Goal: Find contact information: Find contact information

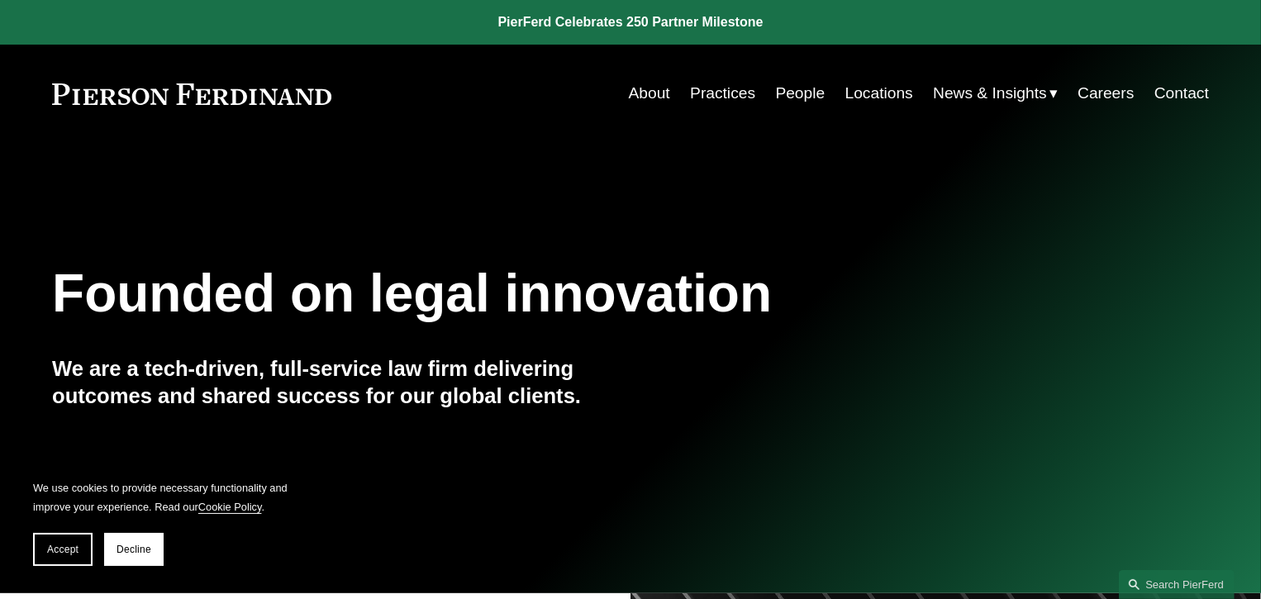
click at [885, 93] on link "Locations" at bounding box center [880, 93] width 68 height 31
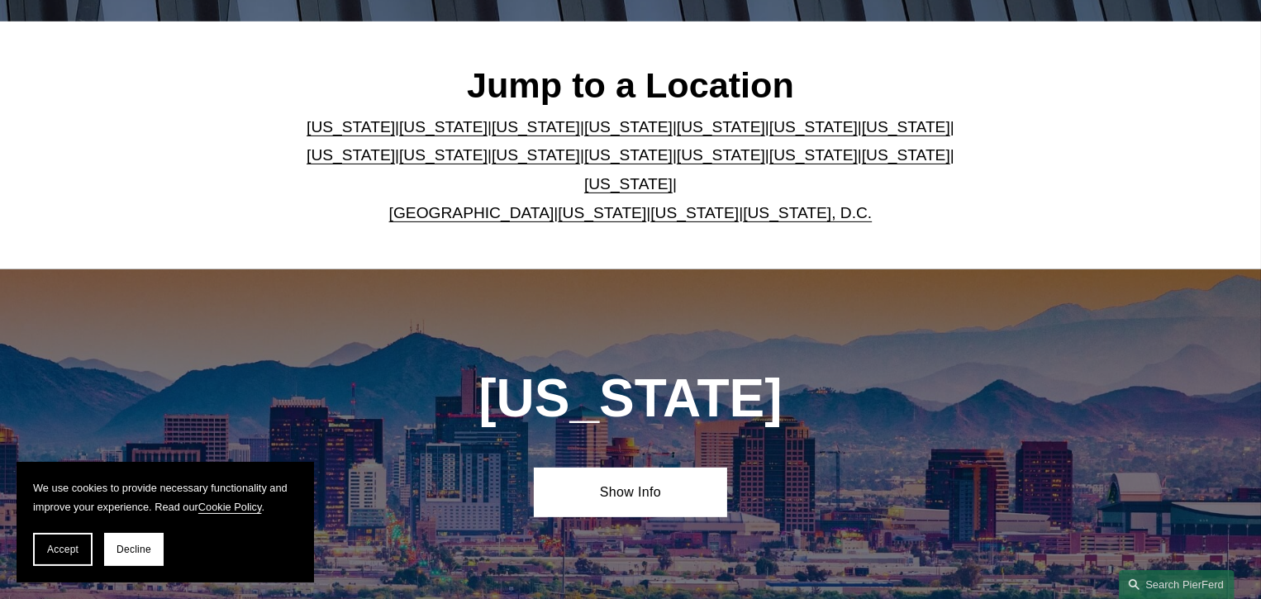
scroll to position [496, 0]
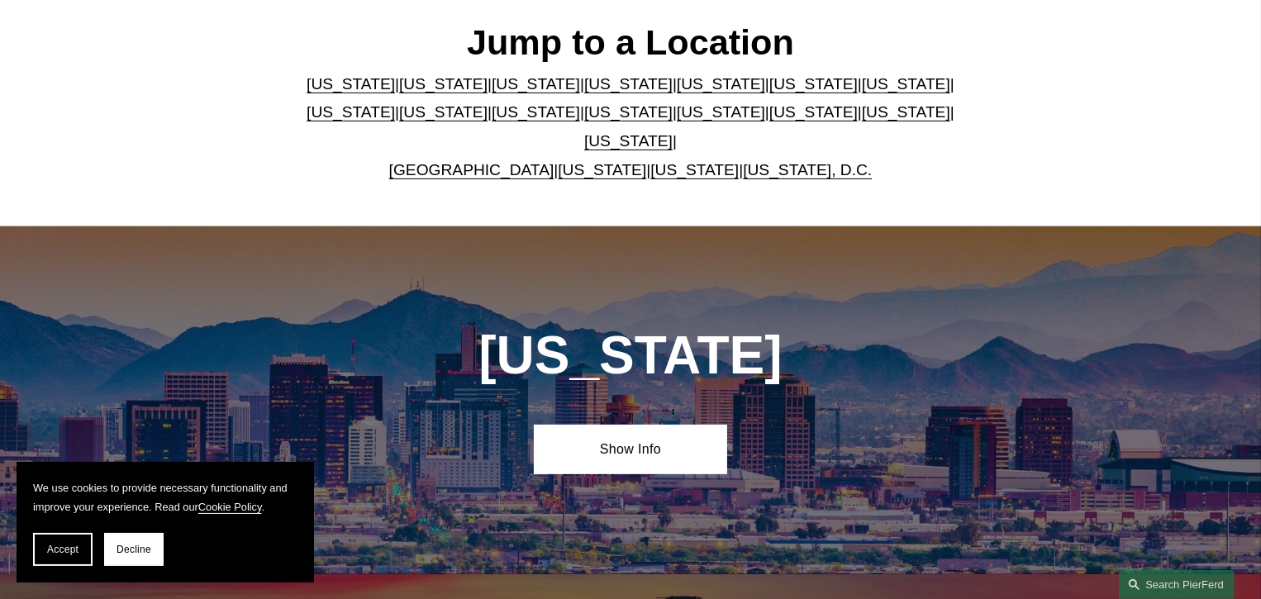
click at [862, 121] on link "[US_STATE]" at bounding box center [906, 111] width 88 height 17
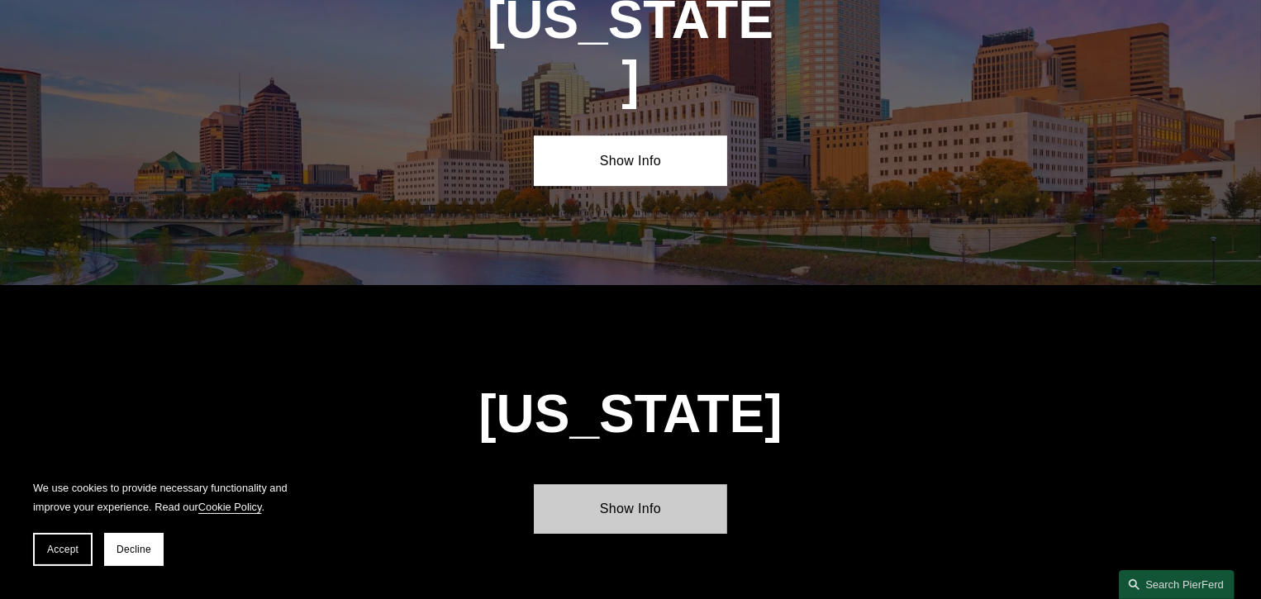
scroll to position [5236, 0]
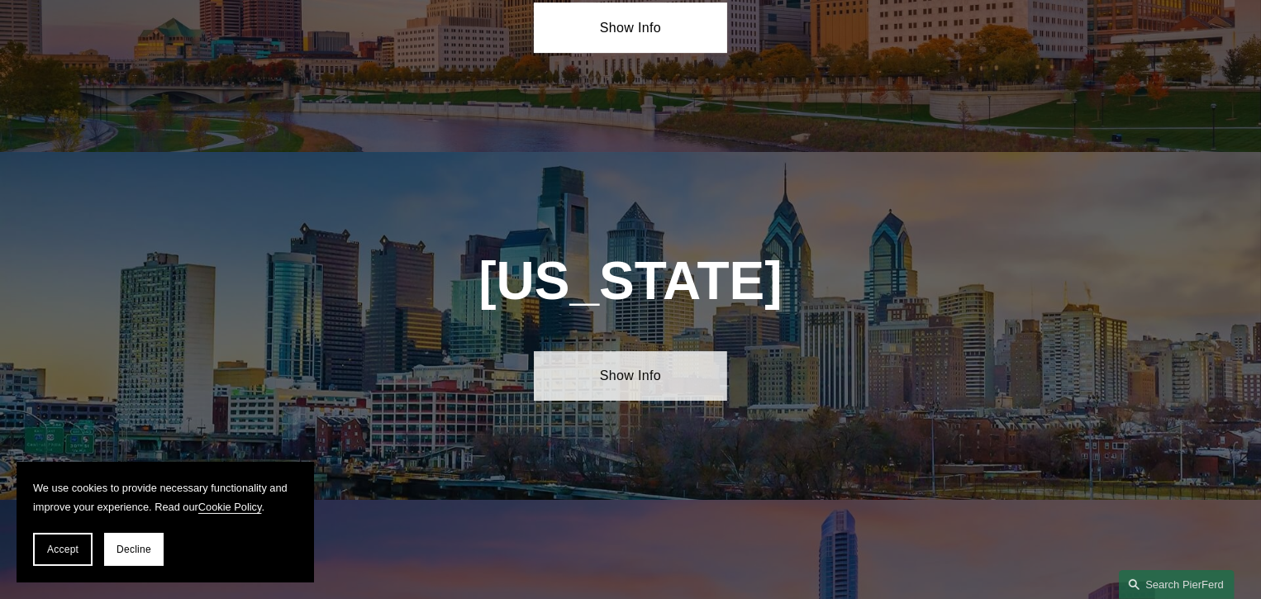
click at [613, 351] on link "Show Info" at bounding box center [630, 376] width 193 height 50
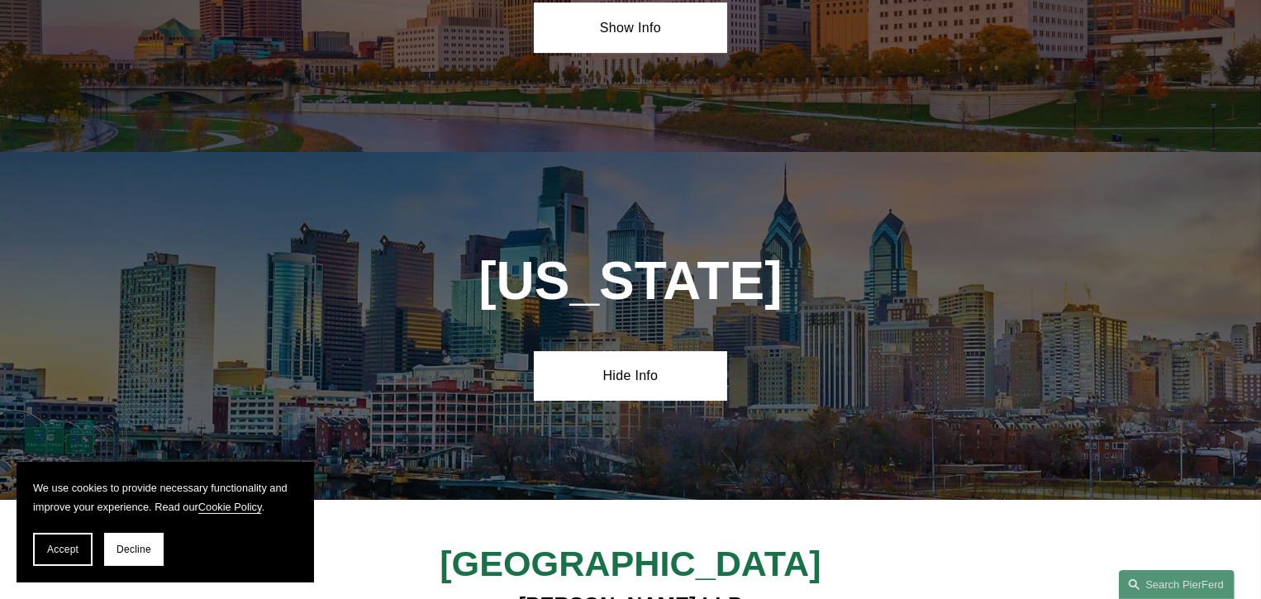
drag, startPoint x: 477, startPoint y: 484, endPoint x: 762, endPoint y: 514, distance: 286.8
drag, startPoint x: 762, startPoint y: 514, endPoint x: 685, endPoint y: 504, distance: 77.5
copy h4 "[STREET_ADDRESS]"
